Goal: Transaction & Acquisition: Purchase product/service

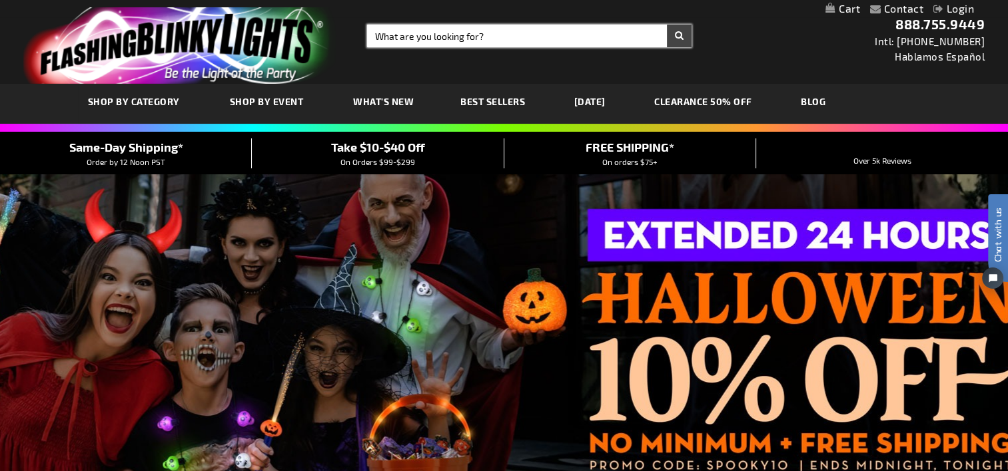
drag, startPoint x: 506, startPoint y: 35, endPoint x: 318, endPoint y: 29, distance: 188.5
click at [318, 29] on div "Toggle Nav Search Search × Search 888.755.9449 Intl: 818-753-8303 Hablamos Espa…" at bounding box center [504, 42] width 1008 height 84
type input "cinerella"
click at [667, 25] on button "Search" at bounding box center [679, 36] width 25 height 23
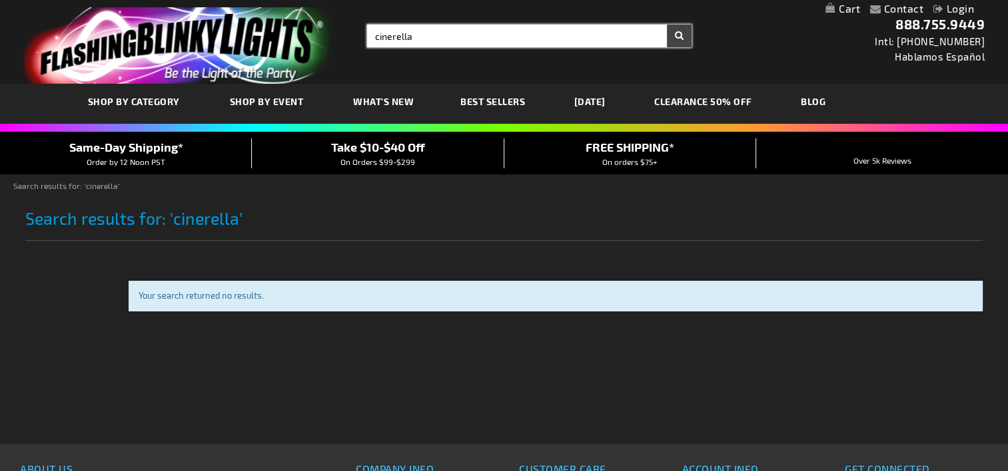
drag, startPoint x: 423, startPoint y: 37, endPoint x: 286, endPoint y: 37, distance: 136.5
click at [288, 37] on div "Toggle Nav Search Search cinerella × Search 888.755.9449 Intl: 818-753-8303 Hab…" at bounding box center [504, 42] width 1008 height 84
type input "cinderella"
click at [667, 25] on button "Search" at bounding box center [679, 36] width 25 height 23
click at [443, 33] on input "cinerella" at bounding box center [529, 36] width 324 height 23
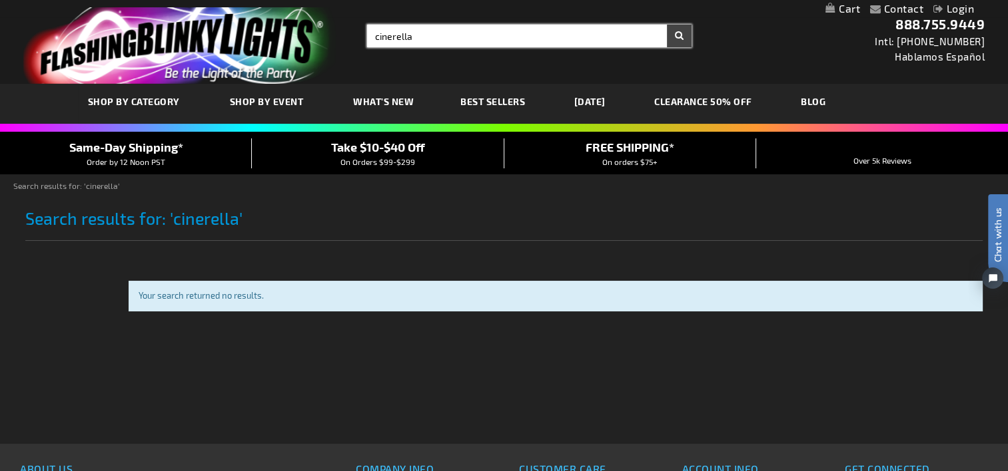
drag, startPoint x: 442, startPoint y: 33, endPoint x: 322, endPoint y: 53, distance: 121.6
click at [332, 51] on div "Toggle Nav Search Search cinerella × Search 888.755.9449 Intl: 818-753-8303 Hab…" at bounding box center [504, 42] width 1008 height 84
type input "blue lig"
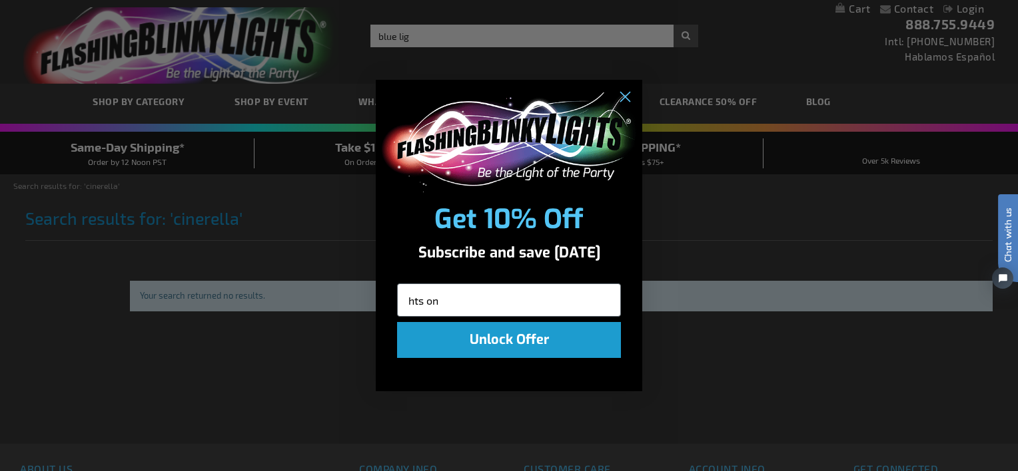
type input "hts on a"
drag, startPoint x: 473, startPoint y: 301, endPoint x: 338, endPoint y: 304, distance: 134.5
click at [338, 304] on div "Close dialog Get 10% Off Subscribe and save today hts on a Unlock Offer Submit" at bounding box center [509, 235] width 1018 height 471
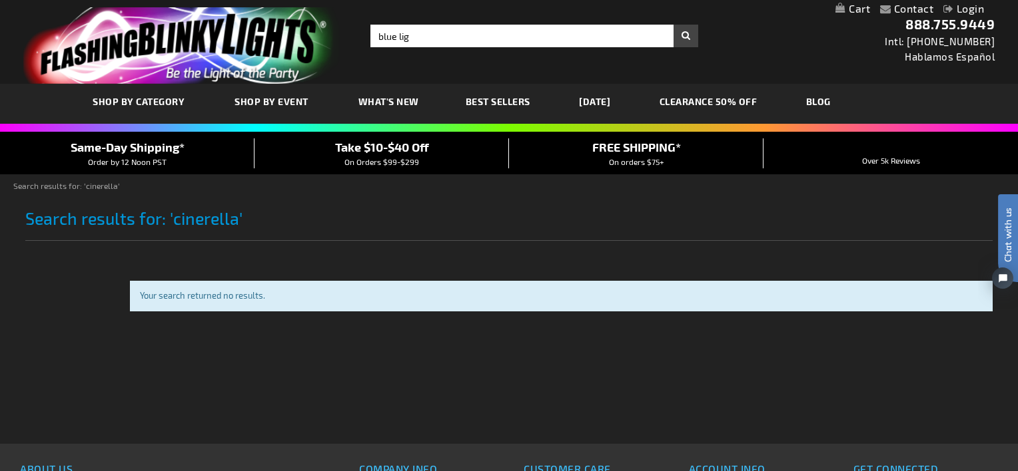
click at [419, 37] on div "Close dialog Get 10% Off Subscribe and save today Unlock Offer Submit" at bounding box center [509, 235] width 1018 height 471
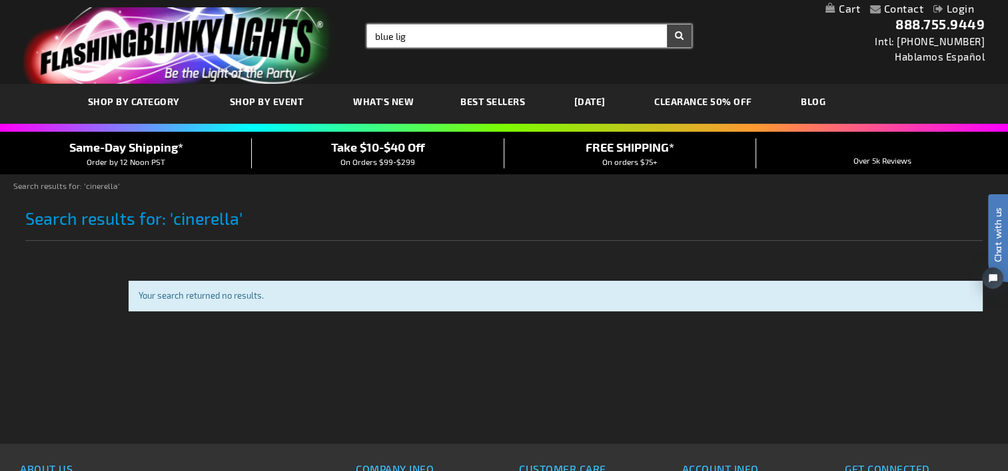
click at [410, 35] on input "blue lig" at bounding box center [529, 36] width 324 height 23
type input "blue lights on a string"
click at [667, 25] on button "Search" at bounding box center [679, 36] width 25 height 23
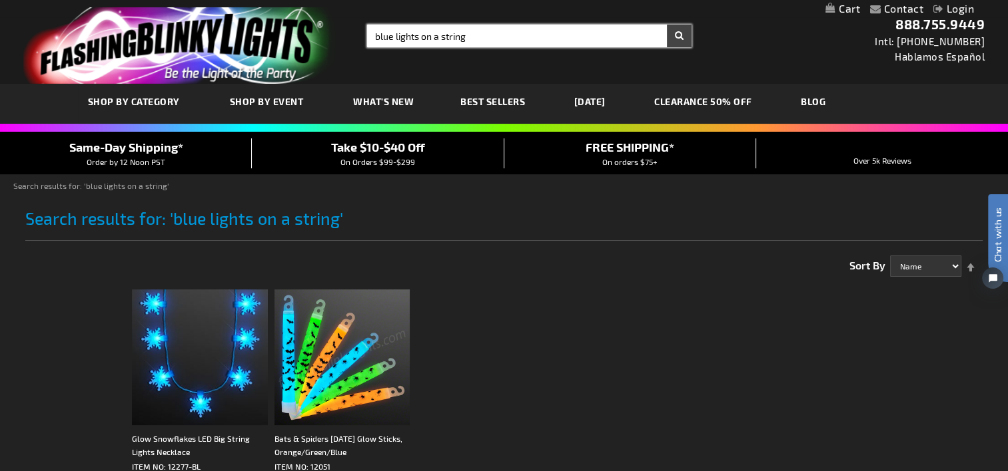
drag, startPoint x: 421, startPoint y: 36, endPoint x: 582, endPoint y: 39, distance: 161.2
click at [558, 41] on input "blue lights on a string" at bounding box center [529, 36] width 324 height 23
type input "blue lights"
click at [667, 25] on button "Search" at bounding box center [679, 36] width 25 height 23
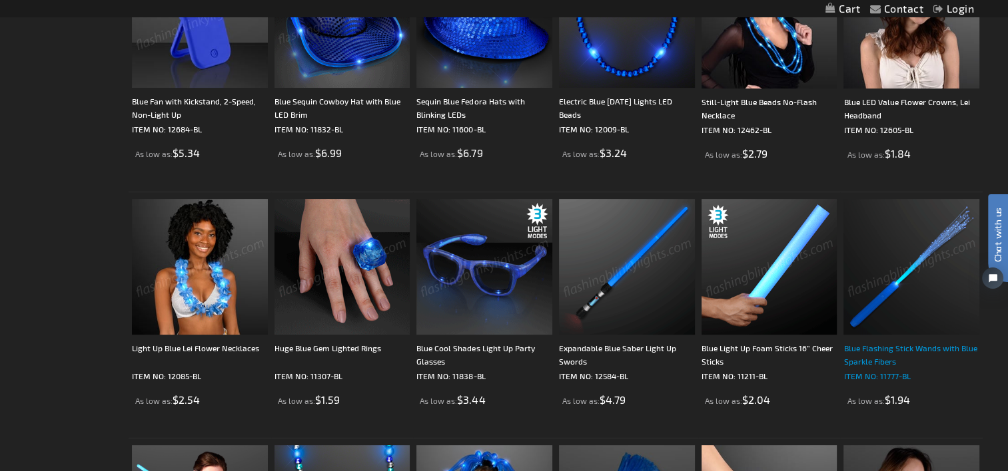
scroll to position [466, 0]
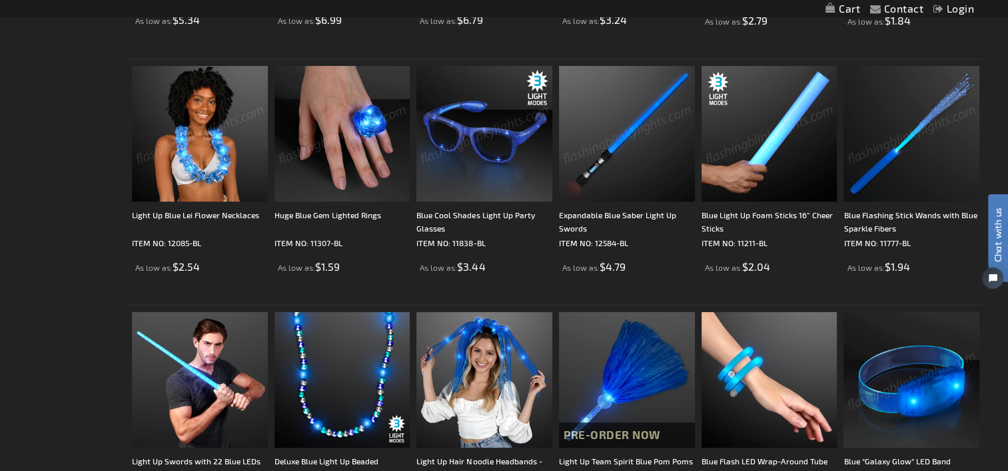
click at [894, 157] on img at bounding box center [911, 134] width 136 height 136
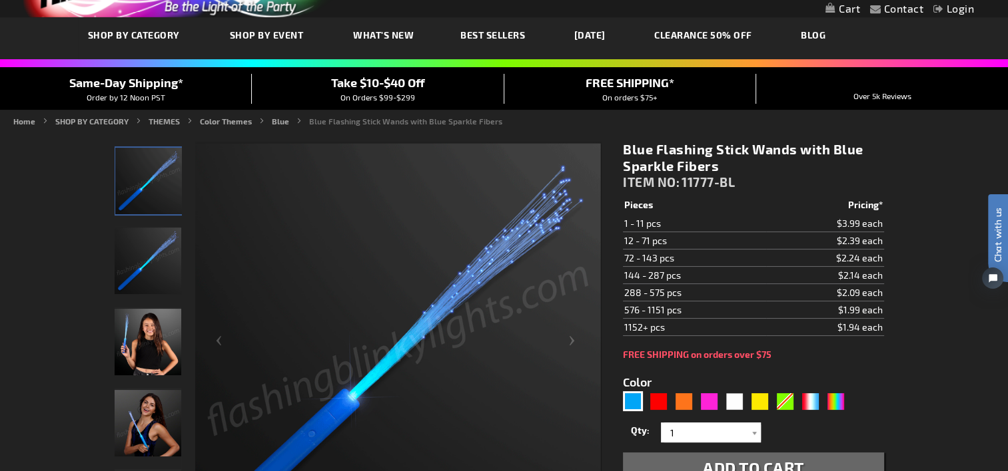
scroll to position [133, 0]
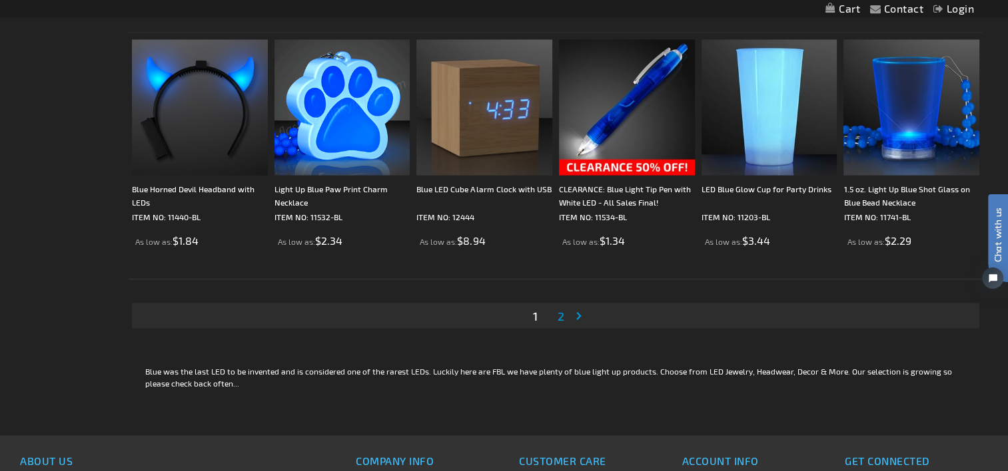
scroll to position [2597, 0]
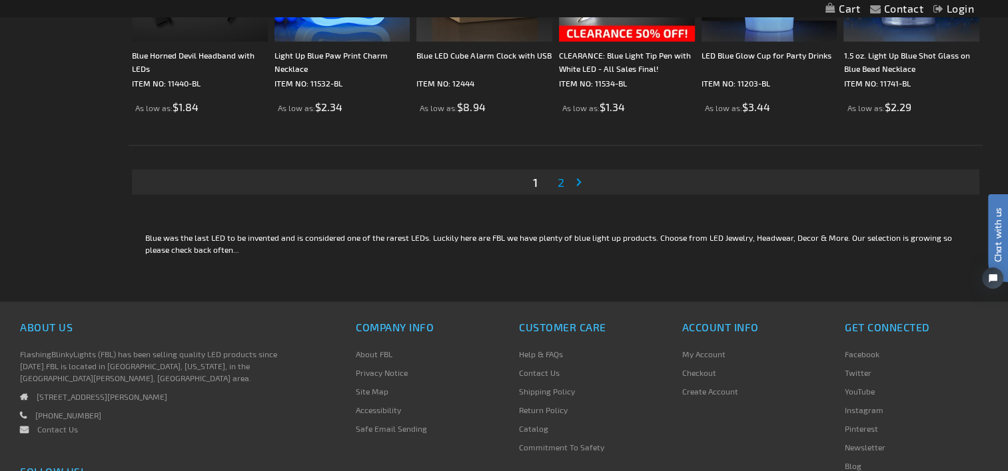
click at [562, 180] on span "2" at bounding box center [560, 182] width 7 height 15
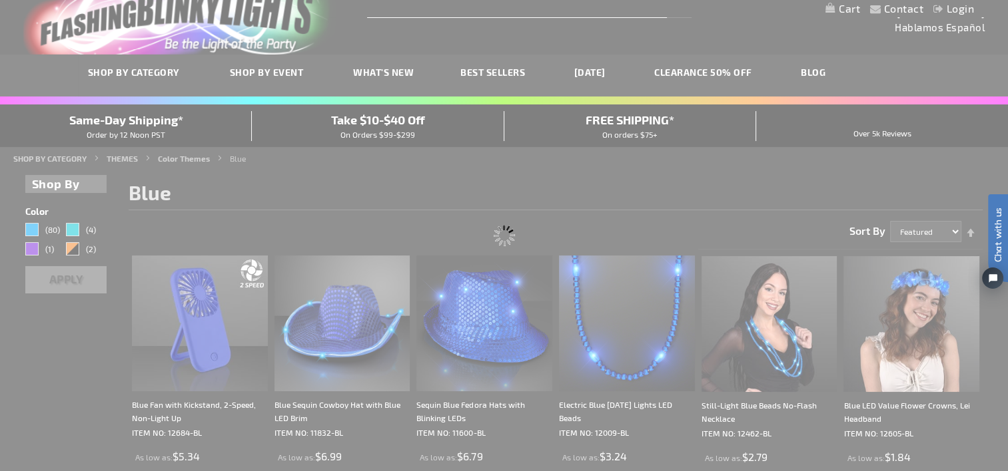
scroll to position [0, 0]
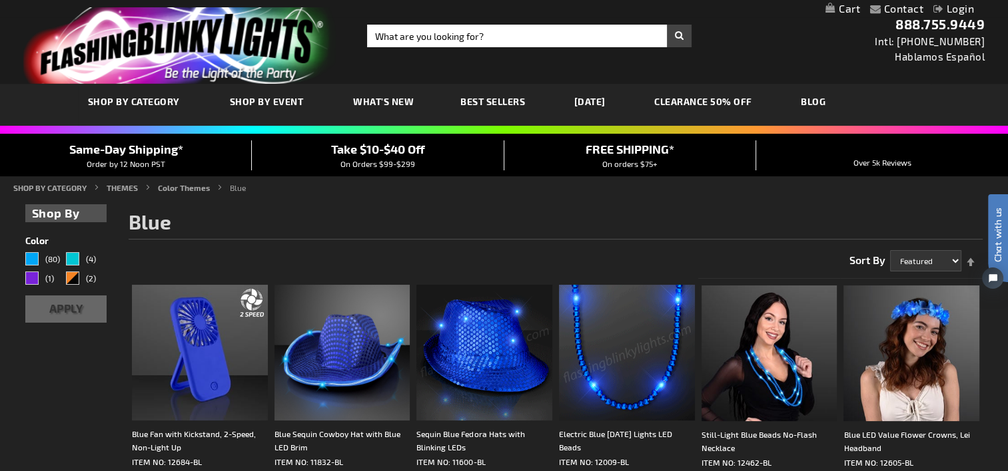
click at [619, 352] on img at bounding box center [627, 353] width 136 height 136
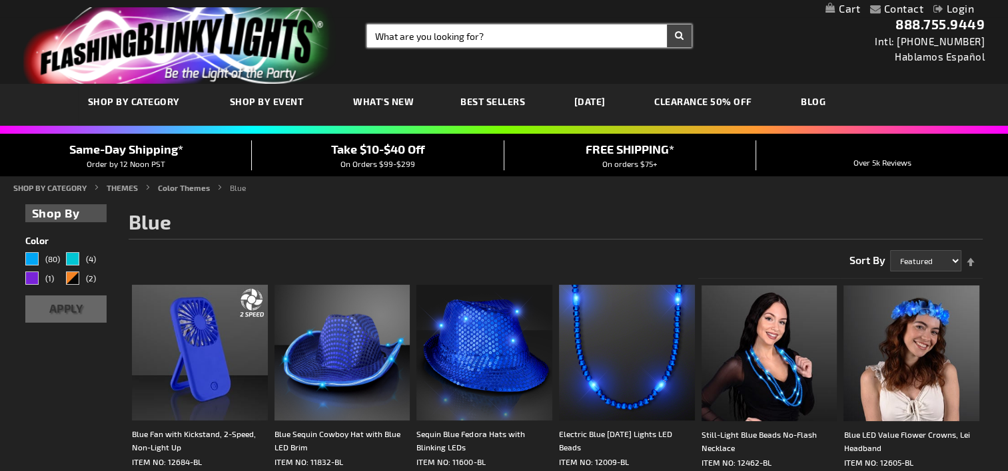
drag, startPoint x: 499, startPoint y: 35, endPoint x: 382, endPoint y: 43, distance: 117.4
click at [382, 43] on input "Search" at bounding box center [529, 36] width 324 height 23
type input "princess"
click at [667, 25] on button "Search" at bounding box center [679, 36] width 25 height 23
